Goal: Information Seeking & Learning: Check status

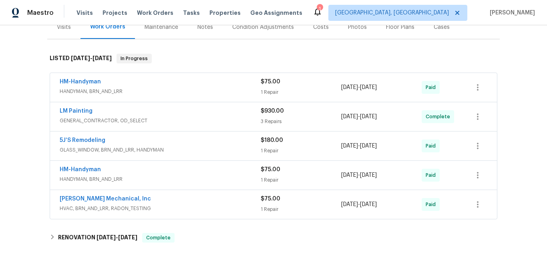
scroll to position [120, 0]
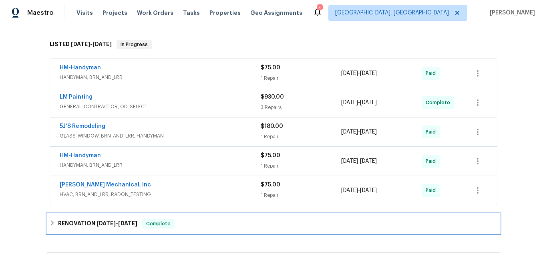
click at [92, 224] on h6 "RENOVATION 10/11/24 - 10/18/24" at bounding box center [97, 224] width 79 height 10
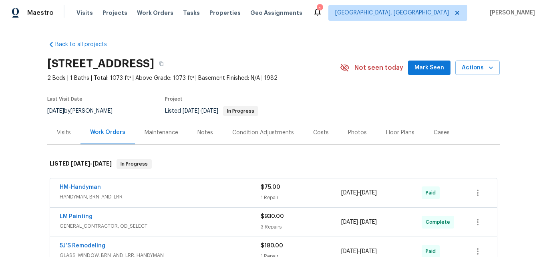
scroll to position [0, 0]
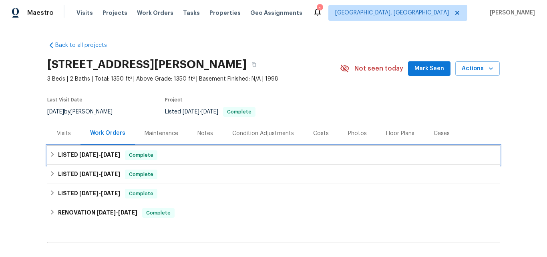
click at [89, 156] on span "[DATE]" at bounding box center [88, 155] width 19 height 6
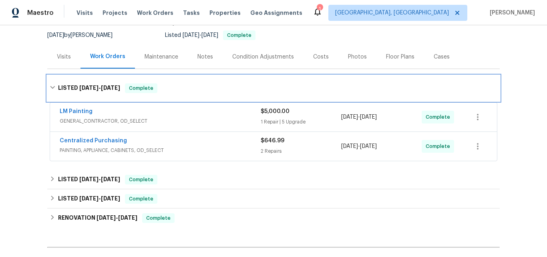
scroll to position [80, 0]
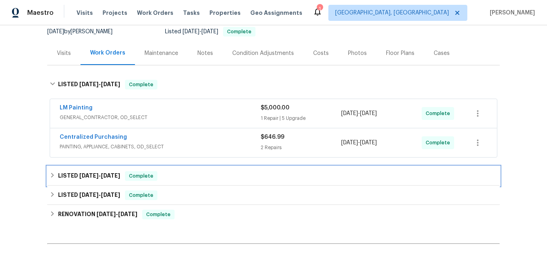
click at [81, 173] on span "[DATE]" at bounding box center [88, 176] width 19 height 6
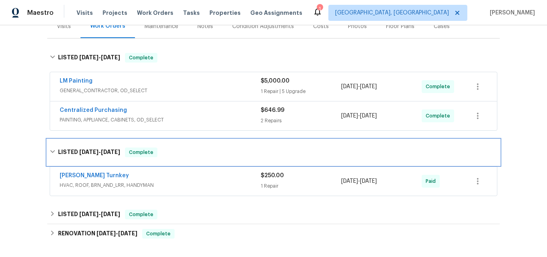
scroll to position [120, 0]
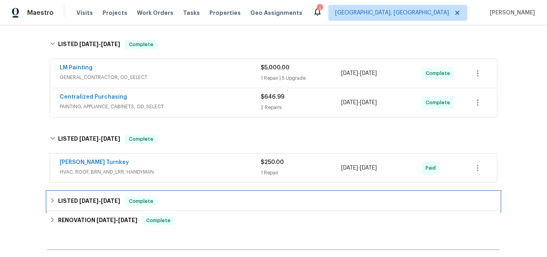
click at [77, 197] on h6 "LISTED [DATE] - [DATE]" at bounding box center [89, 201] width 62 height 10
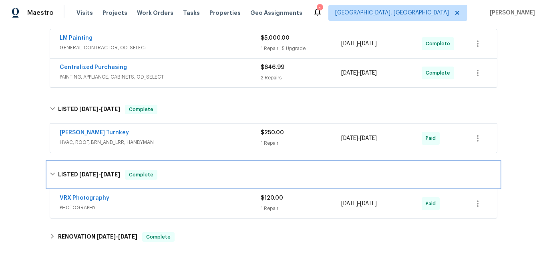
scroll to position [240, 0]
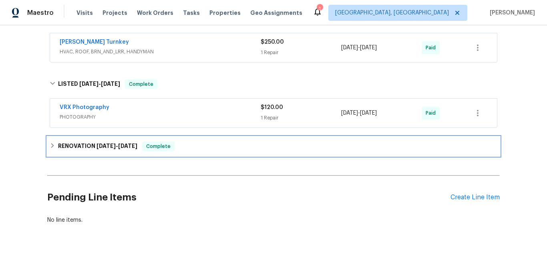
click at [72, 148] on h6 "RENOVATION [DATE] - [DATE]" at bounding box center [97, 146] width 79 height 10
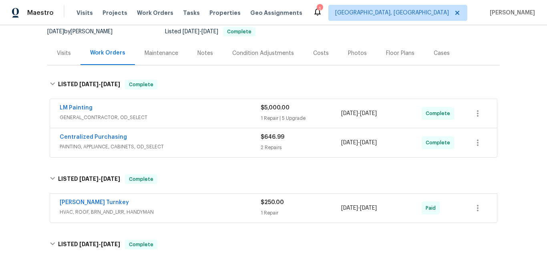
scroll to position [40, 0]
